Goal: Information Seeking & Learning: Learn about a topic

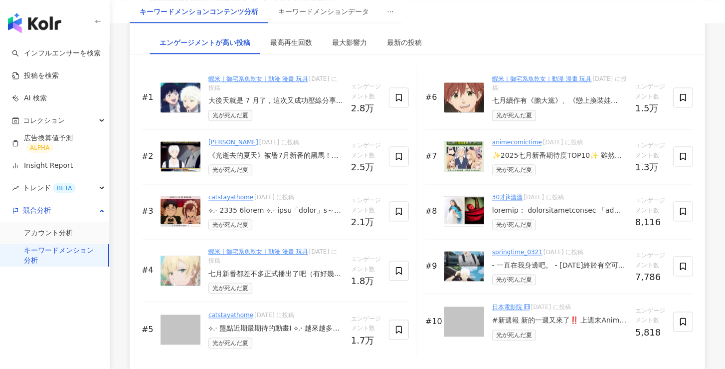
click at [180, 148] on img at bounding box center [181, 156] width 40 height 30
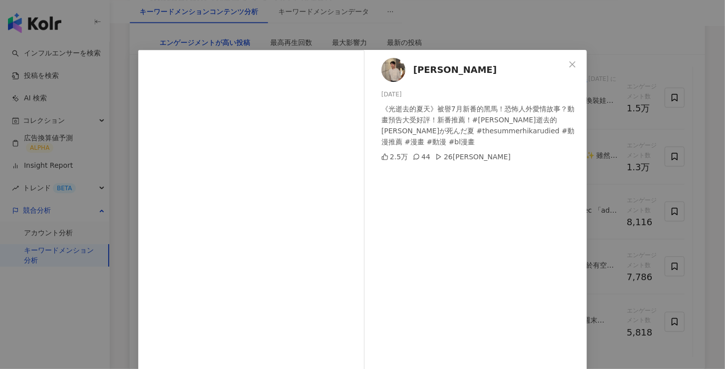
click at [438, 71] on span "喬寶CiaoBao" at bounding box center [455, 70] width 83 height 14
click at [570, 64] on icon "close" at bounding box center [573, 64] width 6 height 6
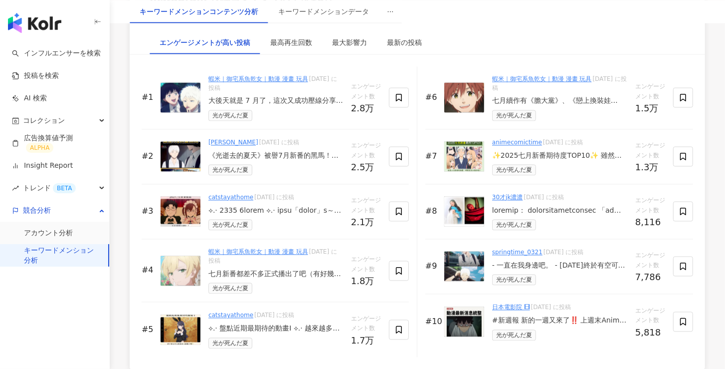
click at [477, 204] on img at bounding box center [465, 211] width 40 height 30
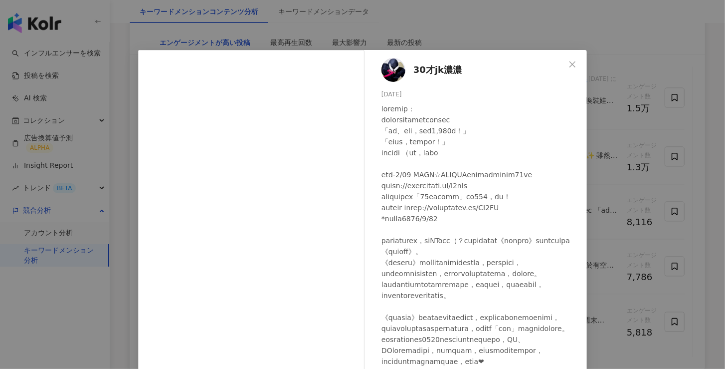
click at [436, 69] on span "30才jk濃濃" at bounding box center [438, 70] width 48 height 14
click at [570, 63] on icon "close" at bounding box center [573, 64] width 6 height 6
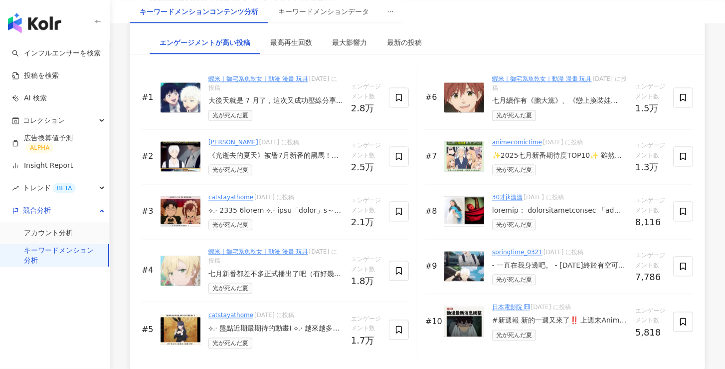
click at [475, 209] on img at bounding box center [465, 211] width 40 height 30
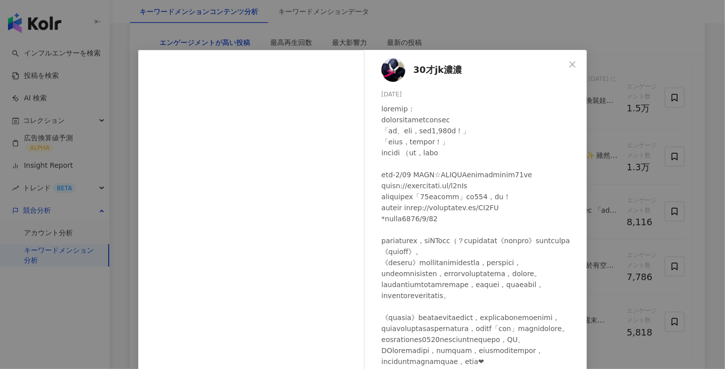
click at [431, 70] on span "30才jk濃濃" at bounding box center [438, 70] width 48 height 14
click at [575, 62] on span "Close" at bounding box center [573, 64] width 20 height 8
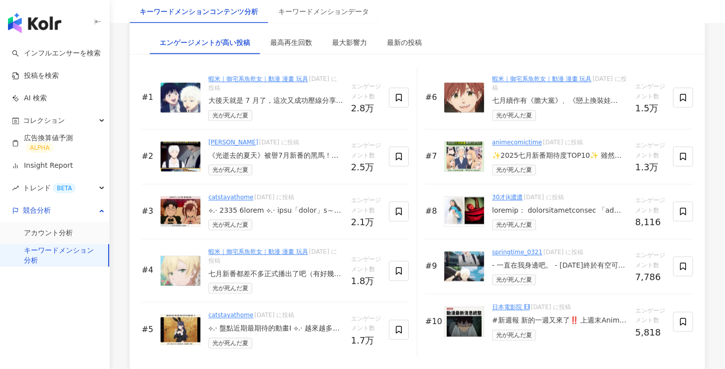
click at [470, 269] on img at bounding box center [465, 266] width 40 height 30
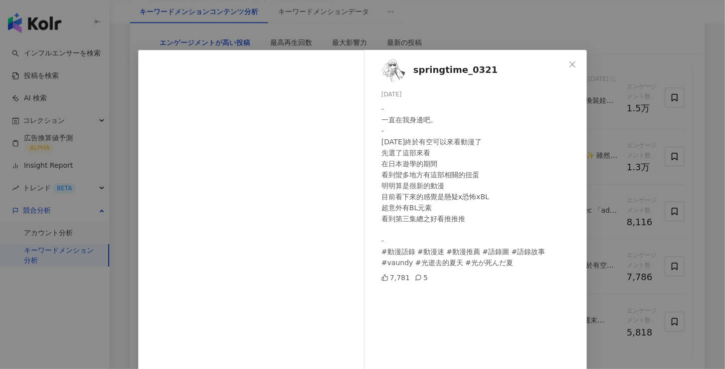
click at [430, 71] on span "springtime_0321" at bounding box center [456, 70] width 84 height 14
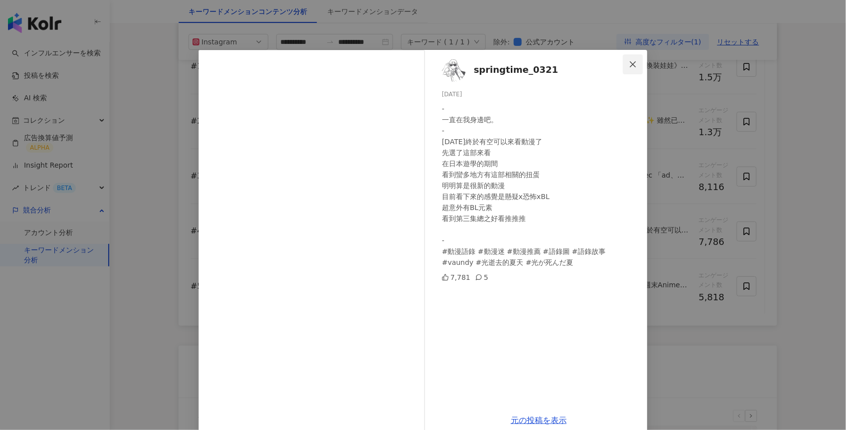
click at [629, 63] on icon "close" at bounding box center [633, 64] width 8 height 8
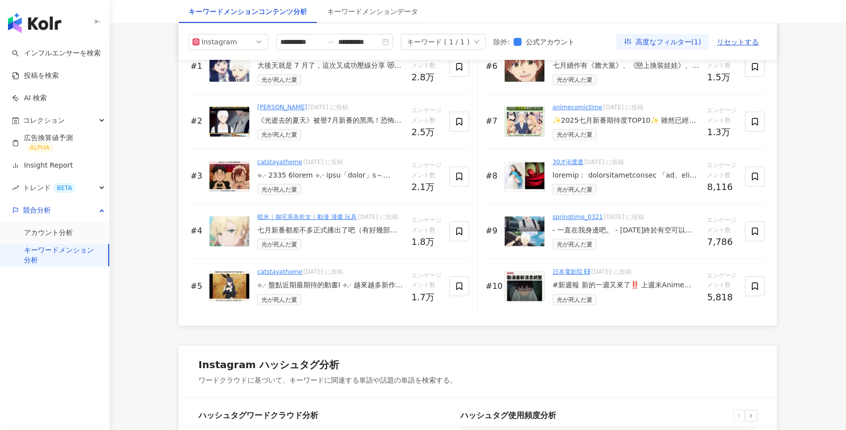
click at [226, 301] on img at bounding box center [230, 286] width 40 height 30
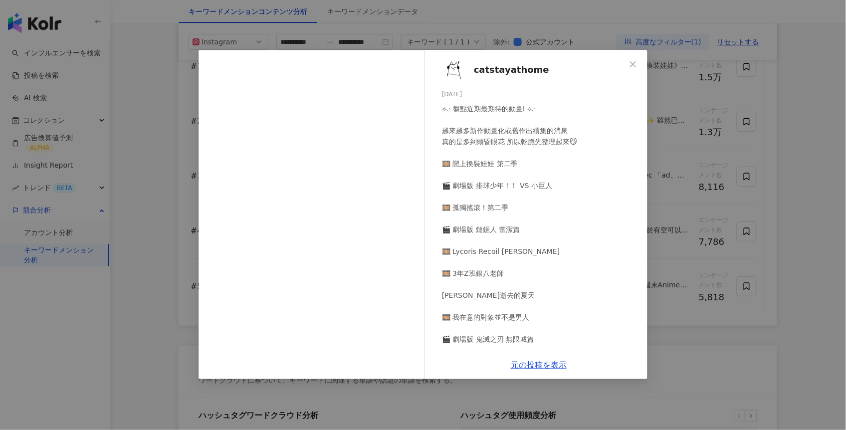
click at [504, 71] on span "catstayathome" at bounding box center [511, 70] width 75 height 14
click at [632, 61] on icon "close" at bounding box center [633, 64] width 8 height 8
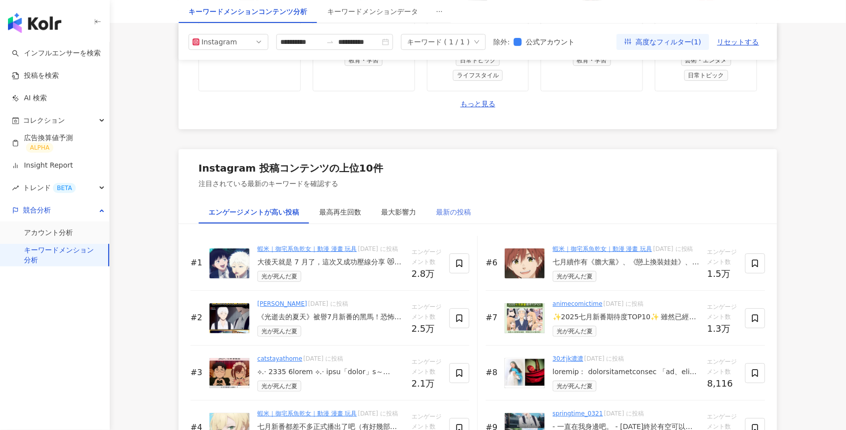
scroll to position [1065, 0]
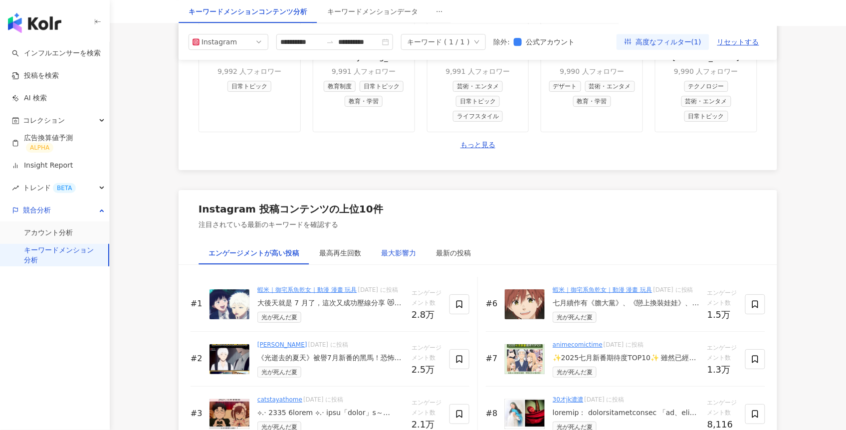
click at [400, 255] on div "最大影響力" at bounding box center [398, 252] width 35 height 11
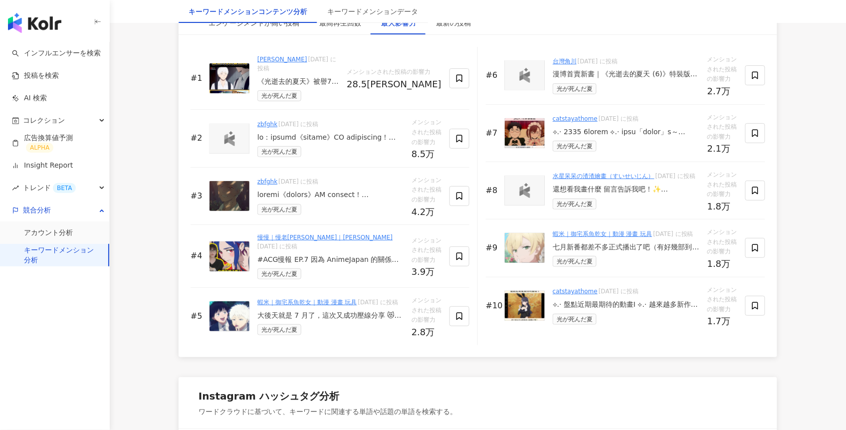
scroll to position [1332, 0]
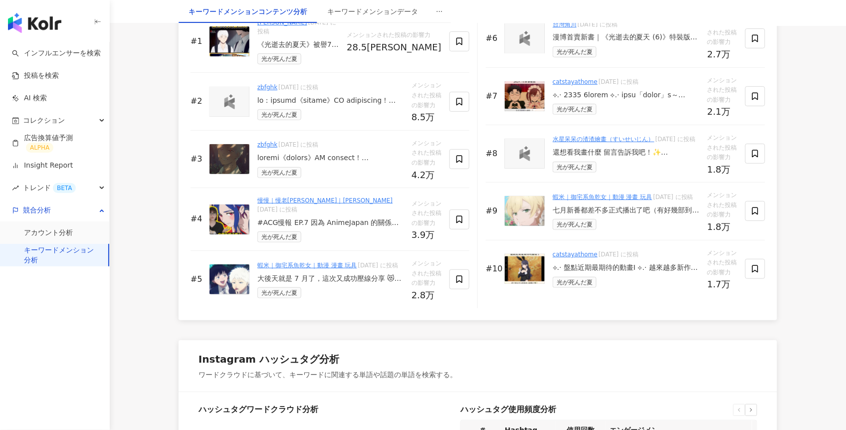
click at [269, 197] on link "慢慢｜慢老斯｜yu-ying" at bounding box center [324, 200] width 135 height 7
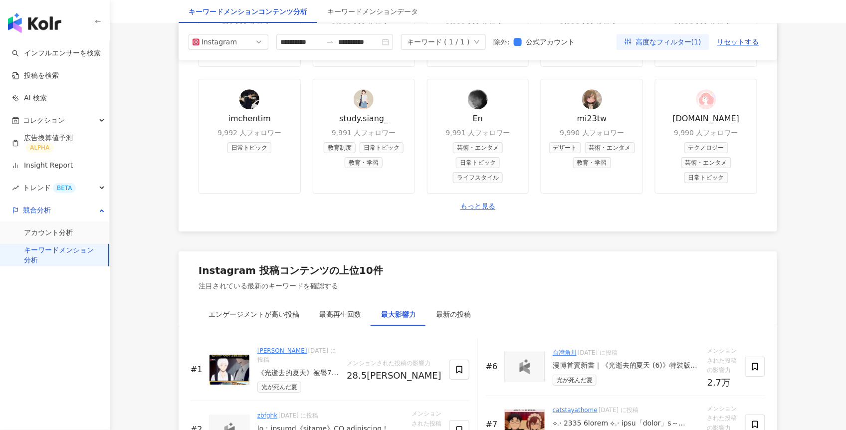
scroll to position [453, 0]
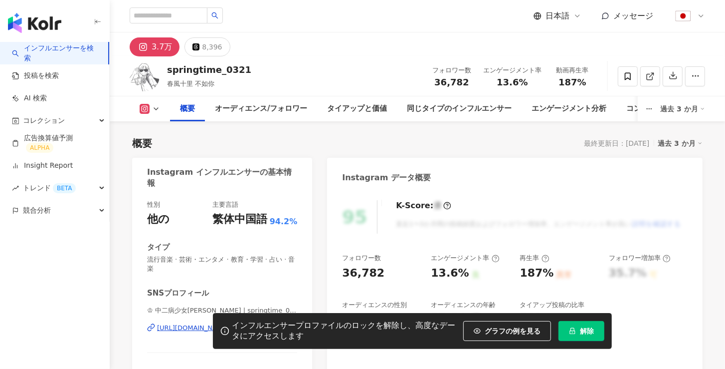
click at [586, 327] on span "解除" at bounding box center [587, 331] width 14 height 8
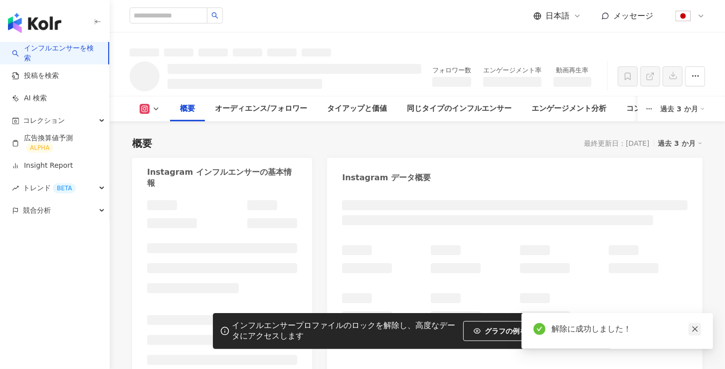
click at [696, 330] on icon "close" at bounding box center [695, 328] width 7 height 7
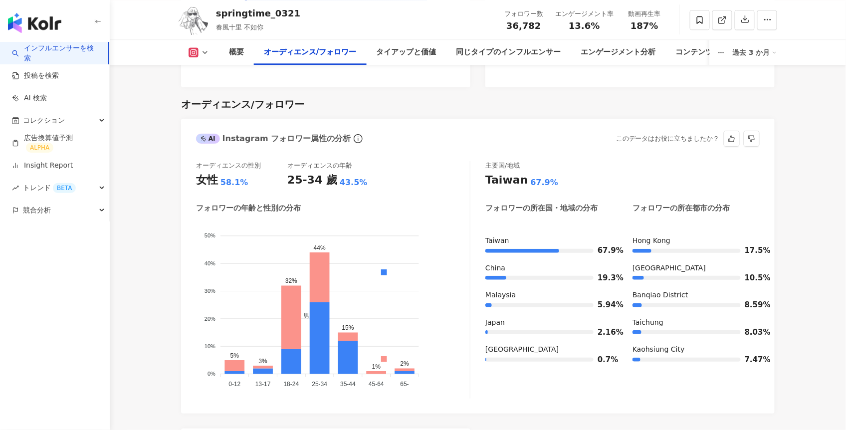
scroll to position [837, 0]
click at [673, 103] on div "オーディエンス/フォロワー" at bounding box center [478, 104] width 594 height 14
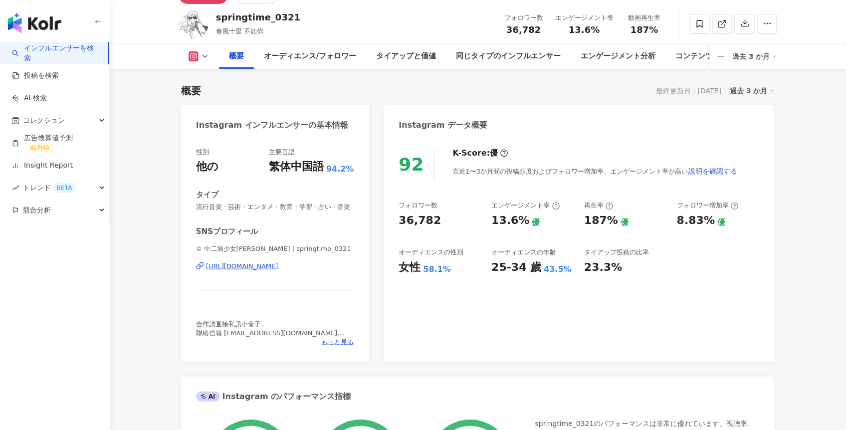
scroll to position [0, 0]
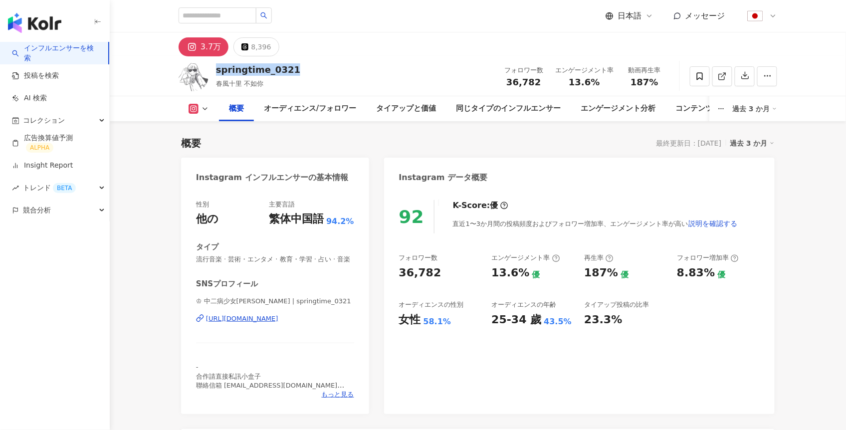
drag, startPoint x: 216, startPoint y: 71, endPoint x: 289, endPoint y: 67, distance: 73.5
click at [289, 67] on div "springtime_0321 春風十里 不如你 フォロワー数 36,782 エンゲージメント率 13.6% 動画再生率 187%" at bounding box center [478, 75] width 639 height 39
drag, startPoint x: 270, startPoint y: 82, endPoint x: 213, endPoint y: 70, distance: 58.0
click at [213, 70] on div "springtime_0321 春風十里 不如你 フォロワー数 36,782 エンゲージメント率 13.6% 動画再生率 187%" at bounding box center [478, 75] width 639 height 39
copy div "springtime_0321 春風十里 不如你"
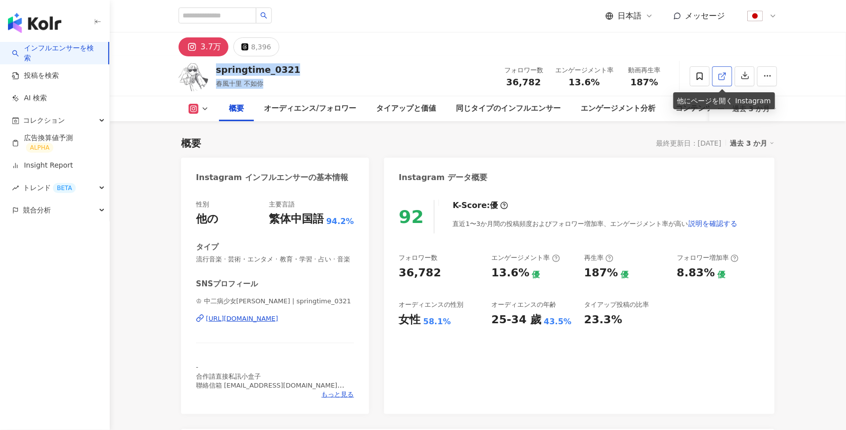
click at [721, 77] on icon at bounding box center [722, 76] width 9 height 9
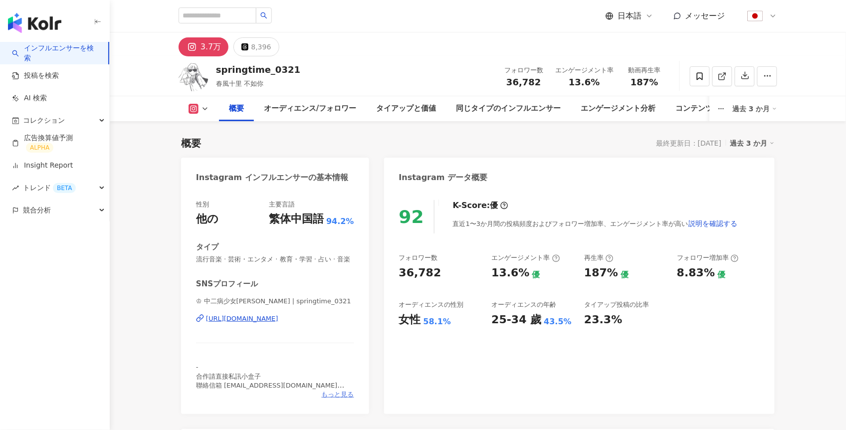
click at [333, 364] on span "もっと見る" at bounding box center [338, 394] width 32 height 9
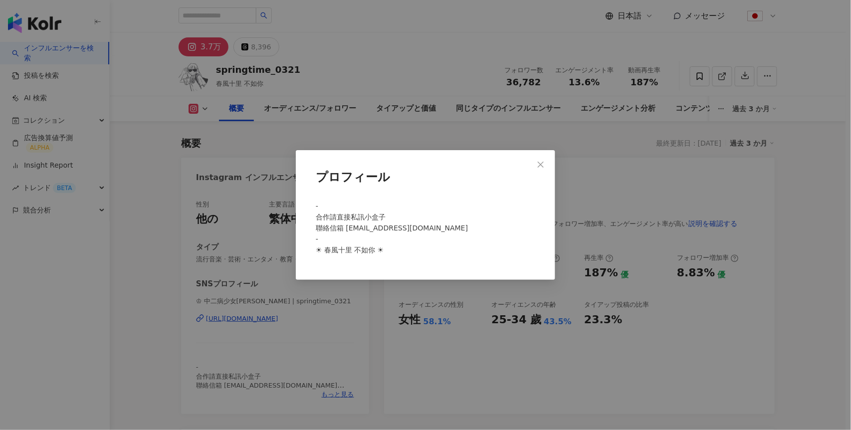
click at [603, 189] on div "プロフィール - 合作請直接私訊小盒子 聯絡信箱 sprrringtime.0321@gmail.com - ☀︎︎ 春風十里 不如你 ☀︎︎" at bounding box center [425, 215] width 851 height 430
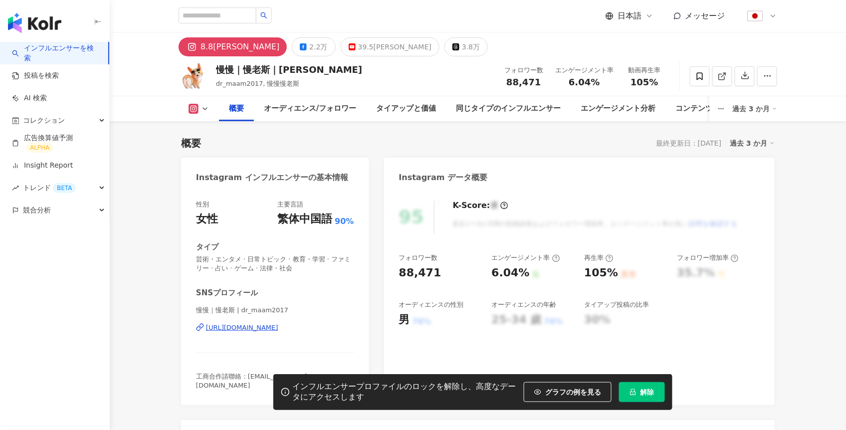
click at [654, 394] on span "解除" at bounding box center [648, 392] width 14 height 8
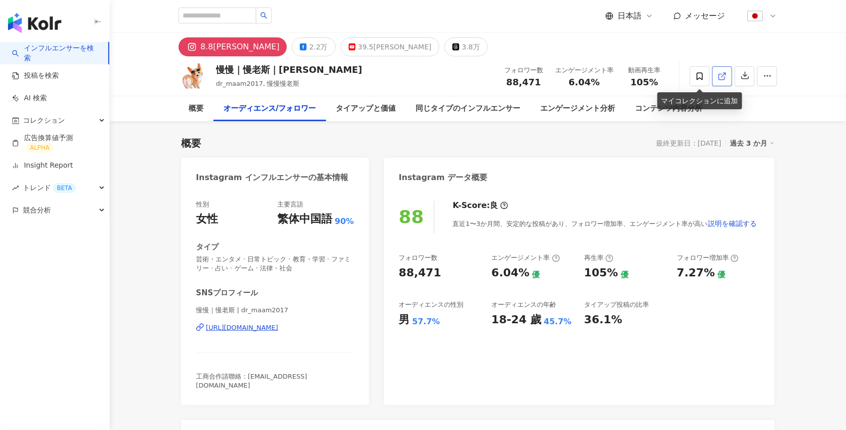
click at [716, 79] on link at bounding box center [723, 76] width 20 height 20
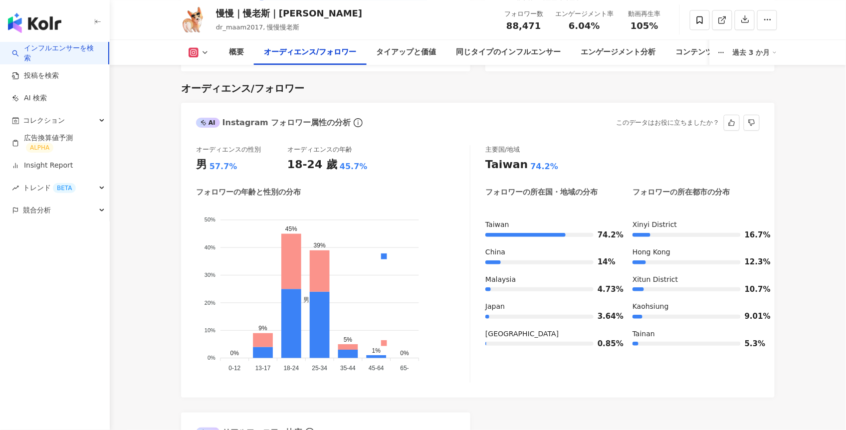
scroll to position [872, 0]
